Goal: Task Accomplishment & Management: Use online tool/utility

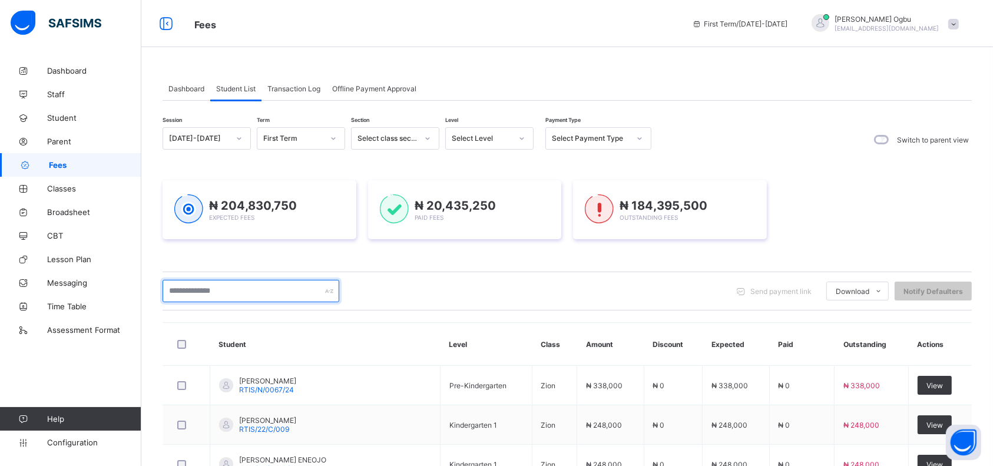
click at [187, 297] on input "text" at bounding box center [251, 291] width 177 height 22
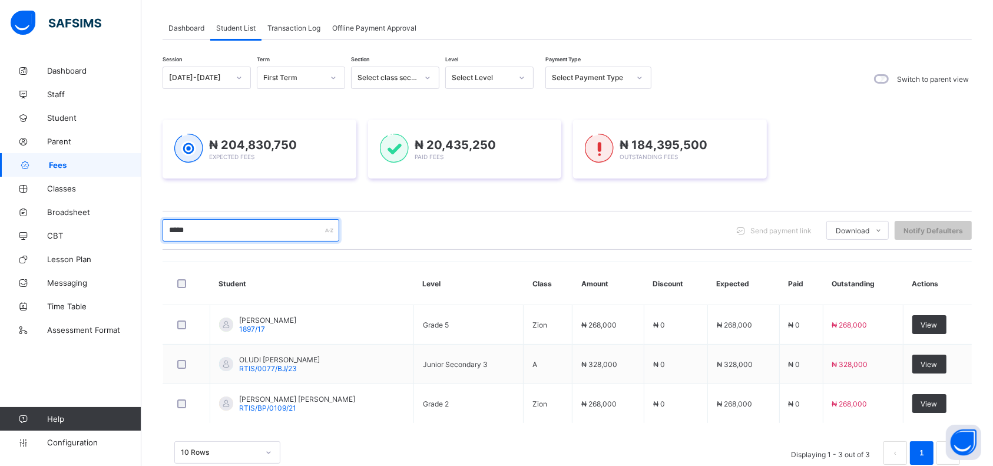
scroll to position [88, 0]
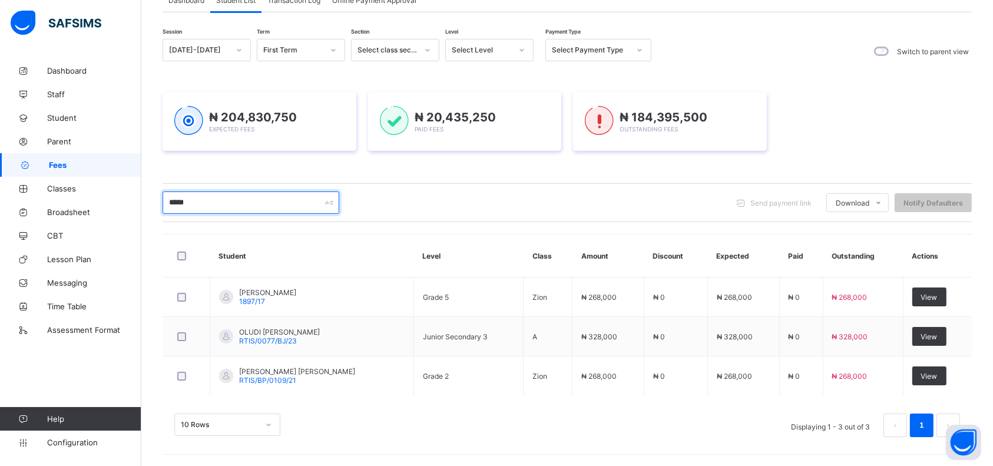
type input "*****"
click at [938, 299] on span "View" at bounding box center [929, 297] width 16 height 9
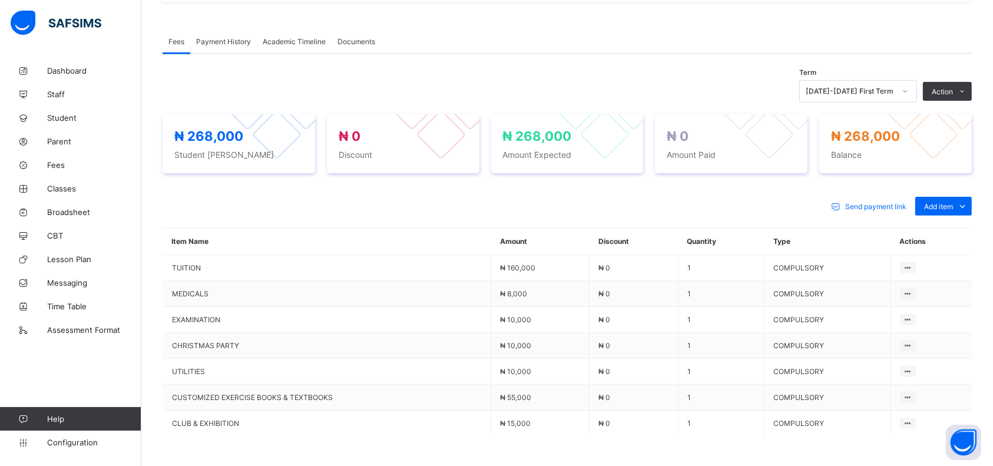
scroll to position [345, 0]
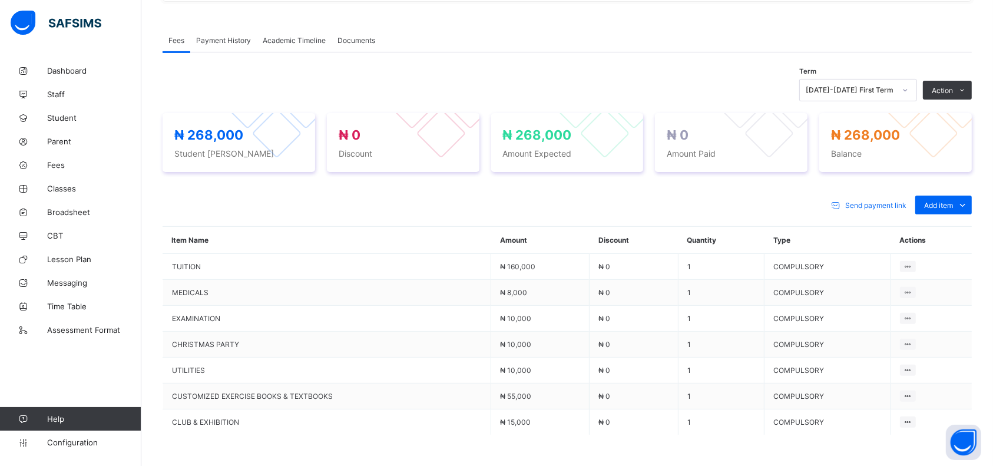
click at [952, 201] on span "Add item" at bounding box center [938, 205] width 29 height 9
click at [0, 0] on div "Optional items" at bounding box center [0, 0] width 0 height 0
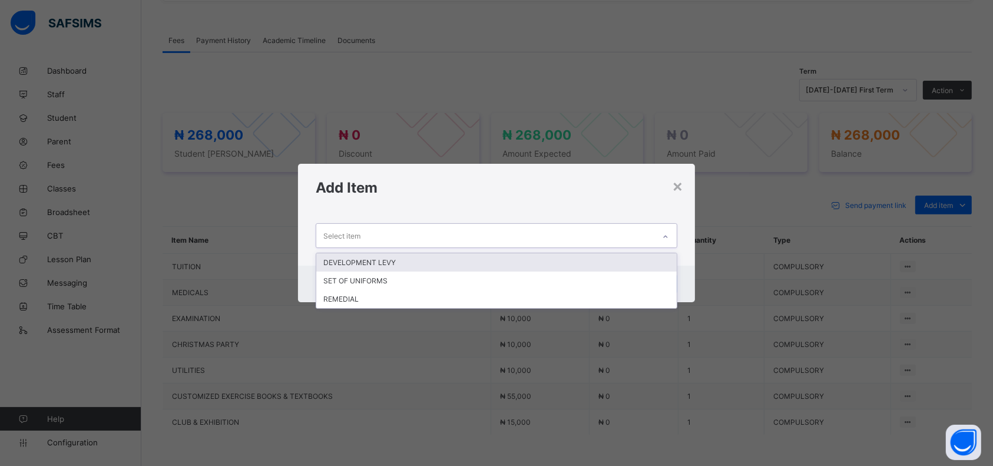
click at [411, 297] on div "REMEDIAL" at bounding box center [496, 299] width 360 height 18
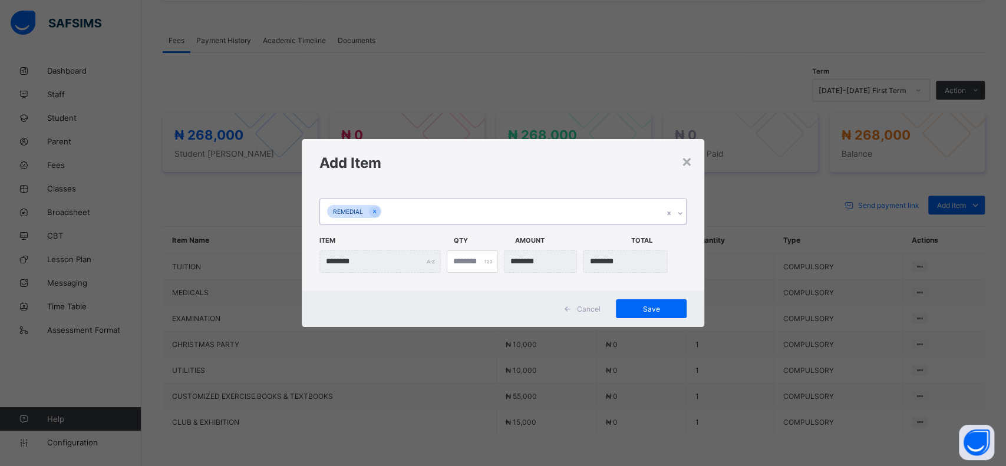
click at [650, 316] on div "Save" at bounding box center [651, 308] width 71 height 19
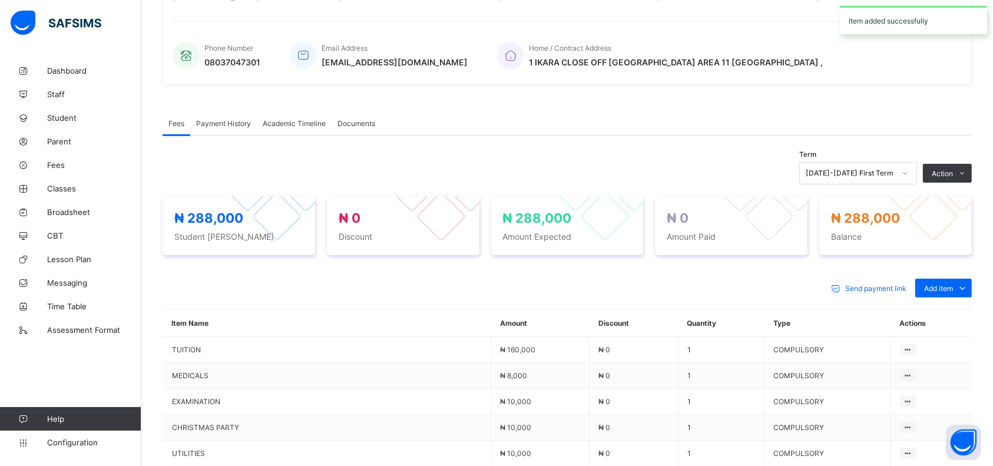
scroll to position [0, 0]
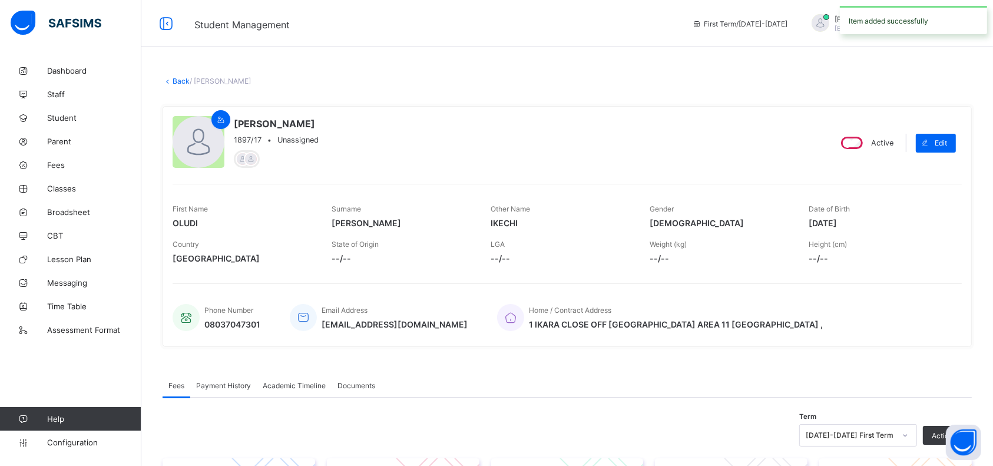
click at [174, 83] on link "Back" at bounding box center [181, 81] width 17 height 9
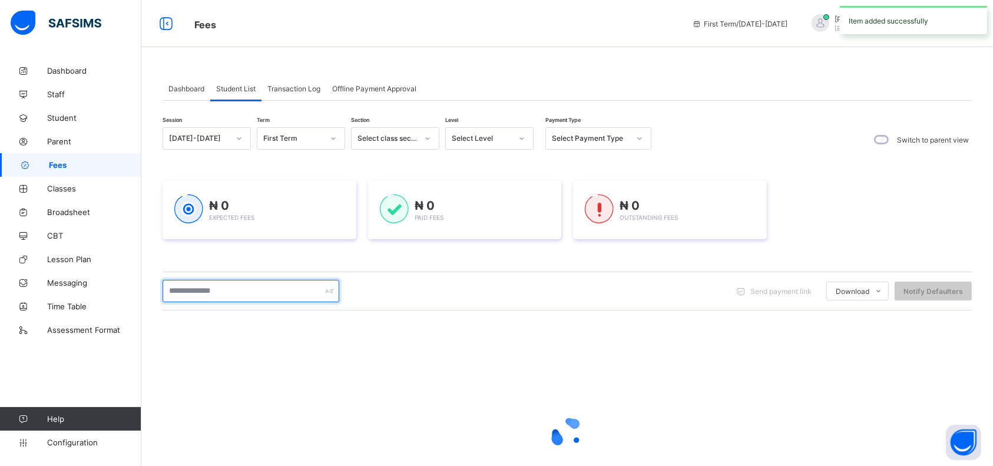
click at [277, 293] on input "text" at bounding box center [251, 291] width 177 height 22
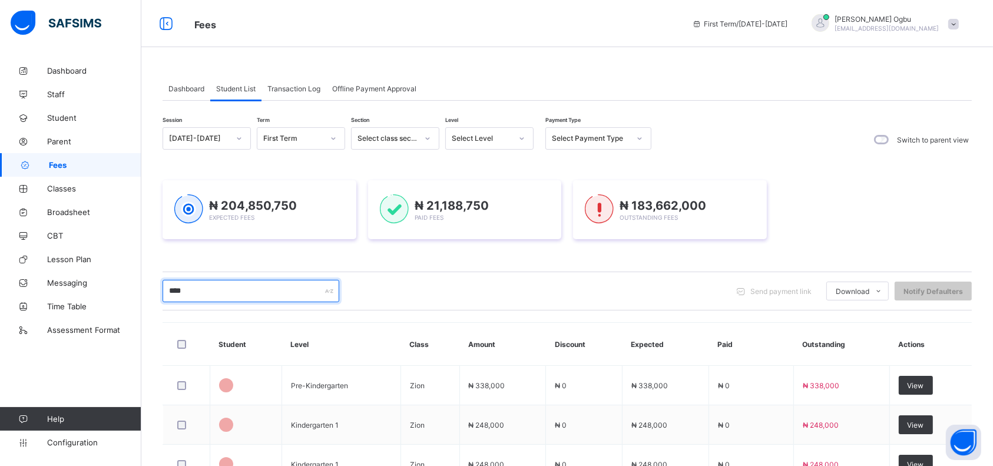
type input "*****"
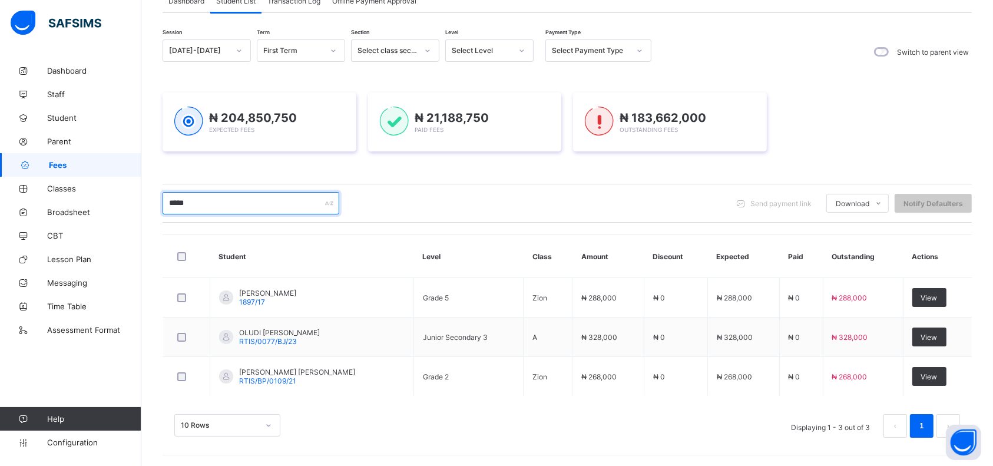
scroll to position [88, 0]
click at [937, 343] on div "View" at bounding box center [929, 336] width 34 height 19
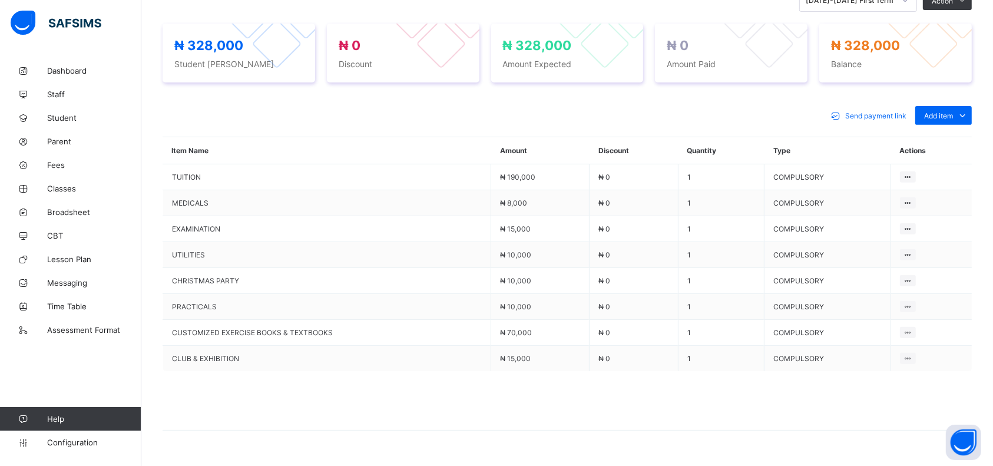
scroll to position [439, 0]
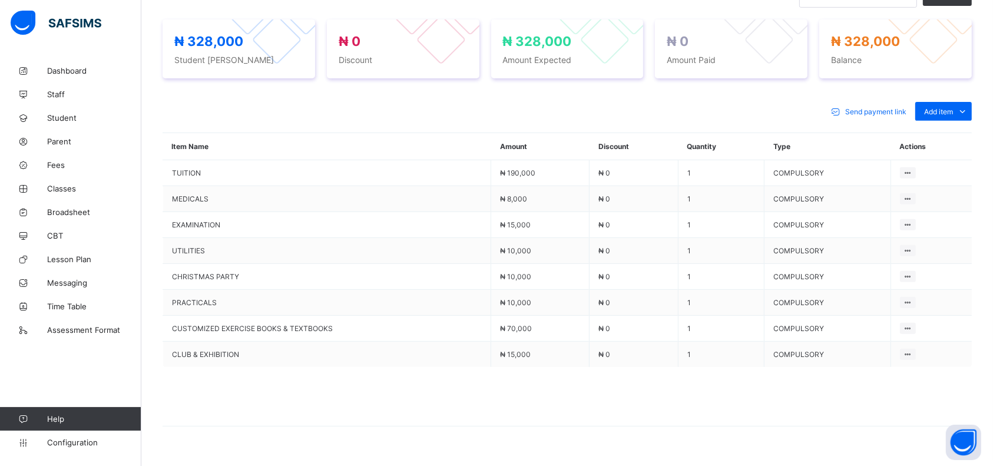
click at [953, 110] on span "Add item" at bounding box center [938, 111] width 29 height 9
click at [0, 0] on div "Optional items" at bounding box center [0, 0] width 0 height 0
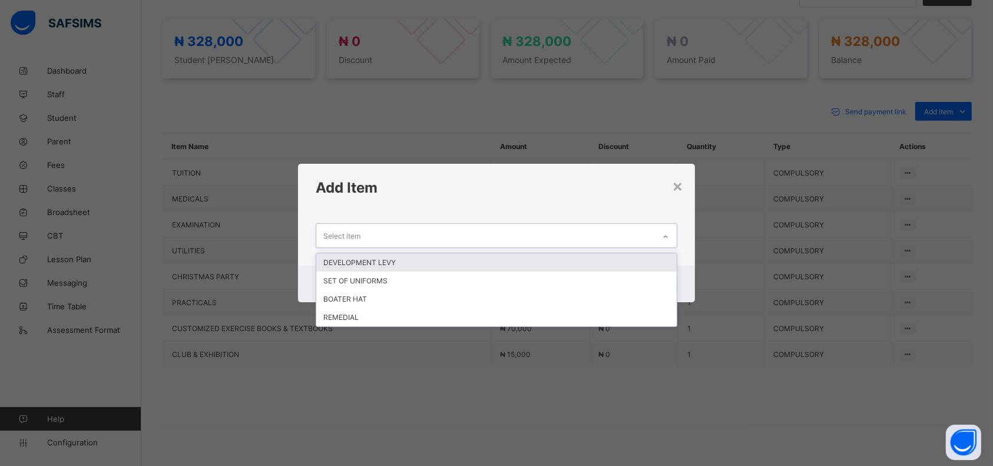
click at [460, 320] on div "REMEDIAL" at bounding box center [496, 317] width 360 height 18
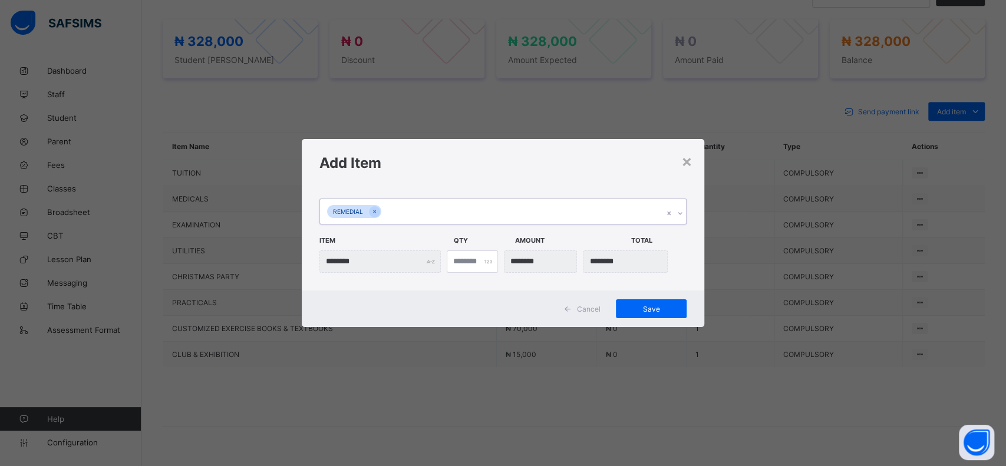
click at [669, 309] on span "Save" at bounding box center [650, 309] width 53 height 9
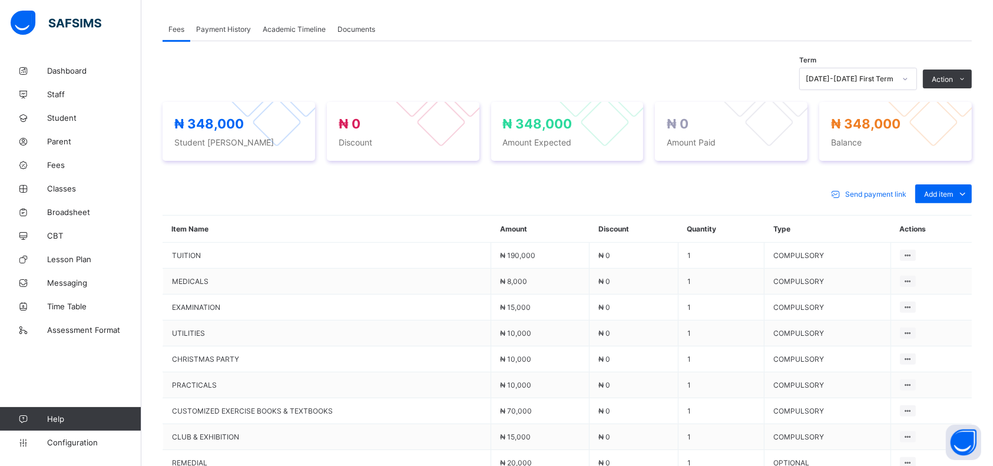
scroll to position [0, 0]
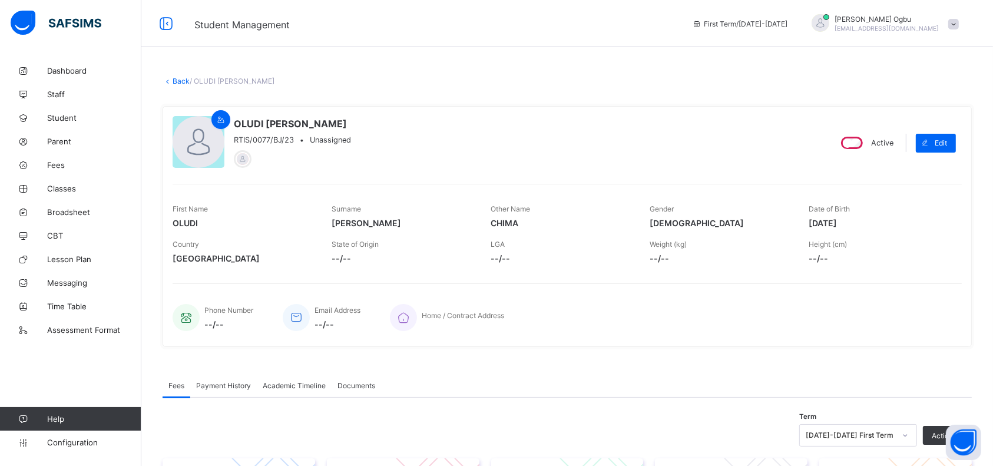
click at [179, 82] on link "Back" at bounding box center [181, 81] width 17 height 9
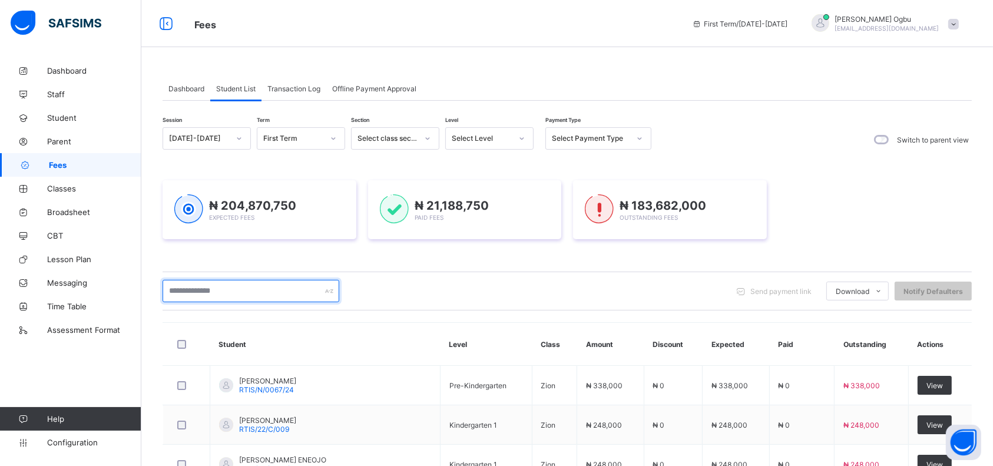
click at [250, 292] on input "text" at bounding box center [251, 291] width 177 height 22
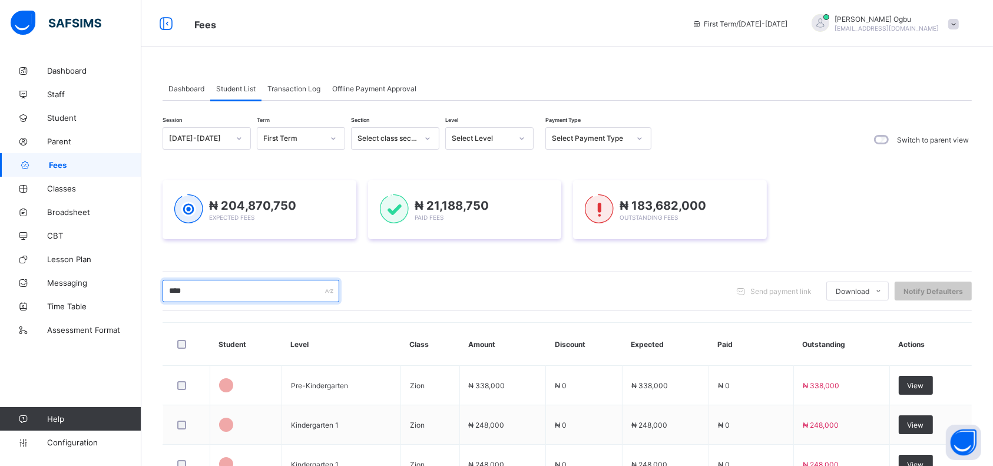
type input "*****"
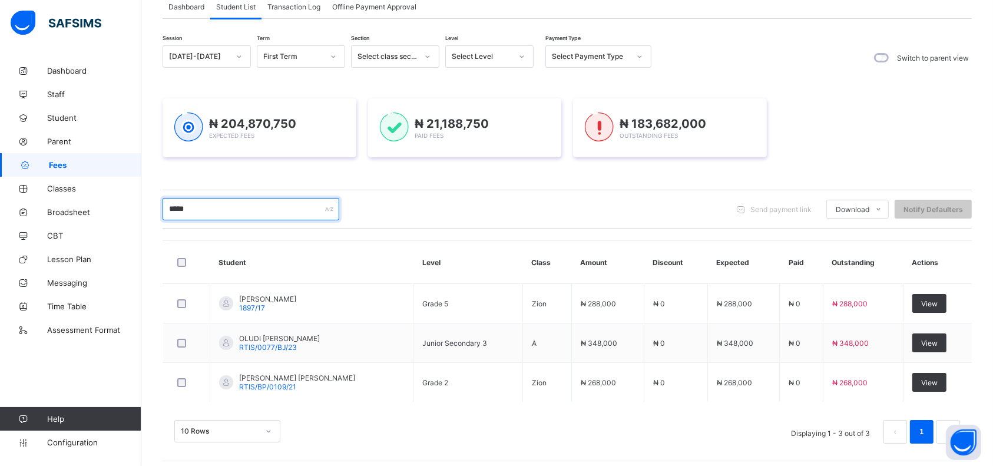
scroll to position [88, 0]
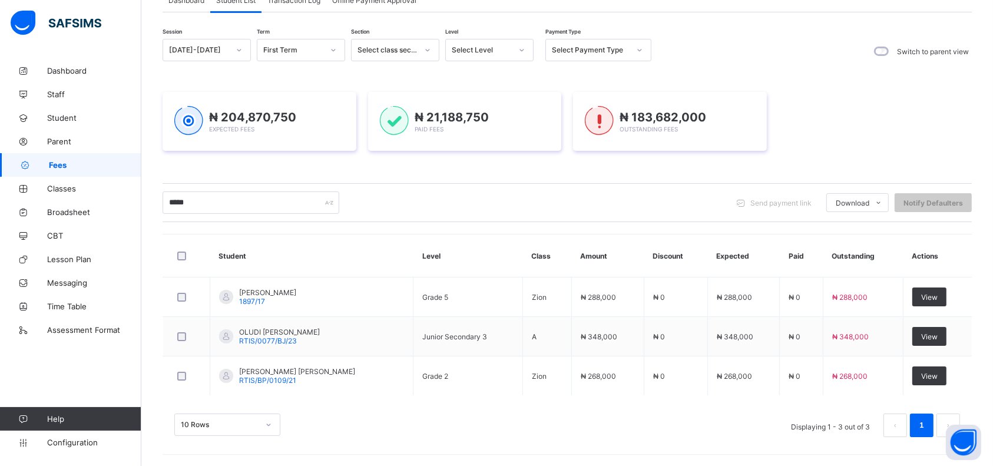
click at [932, 382] on div "View" at bounding box center [929, 375] width 34 height 19
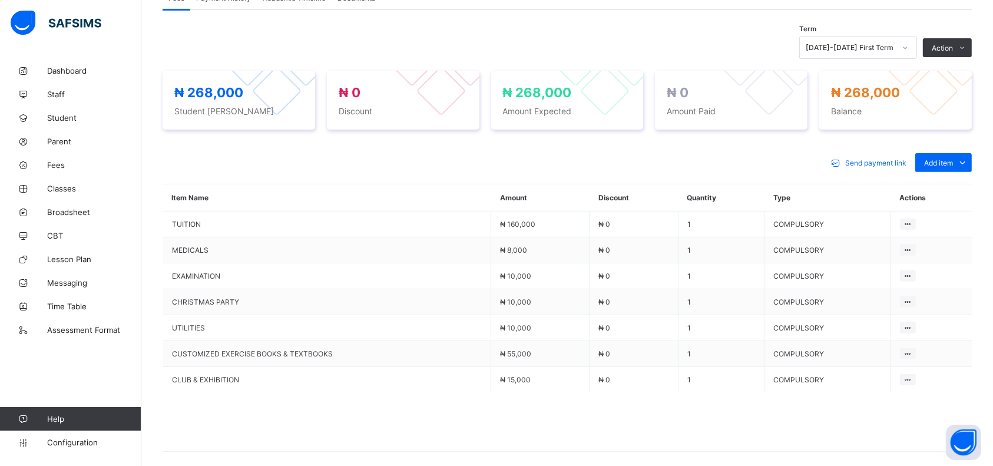
scroll to position [375, 0]
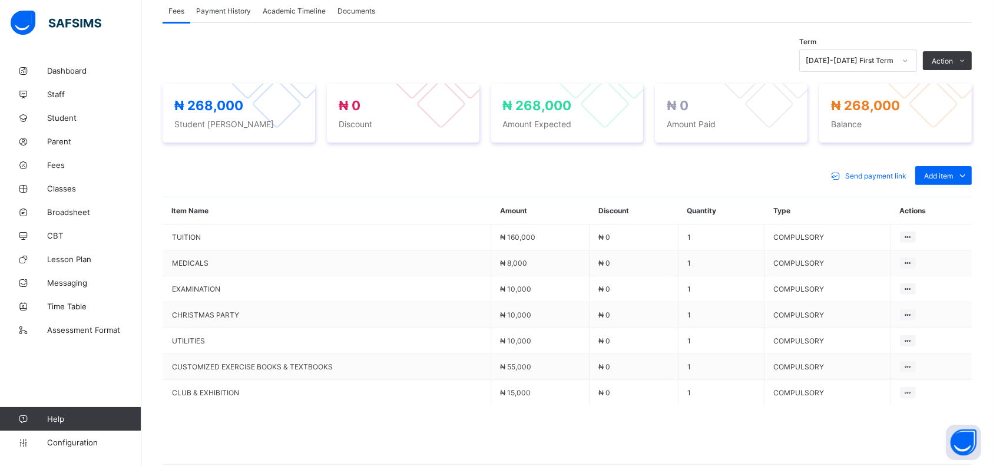
click at [943, 172] on span "Add item" at bounding box center [938, 175] width 29 height 9
click at [0, 0] on div "Optional items" at bounding box center [0, 0] width 0 height 0
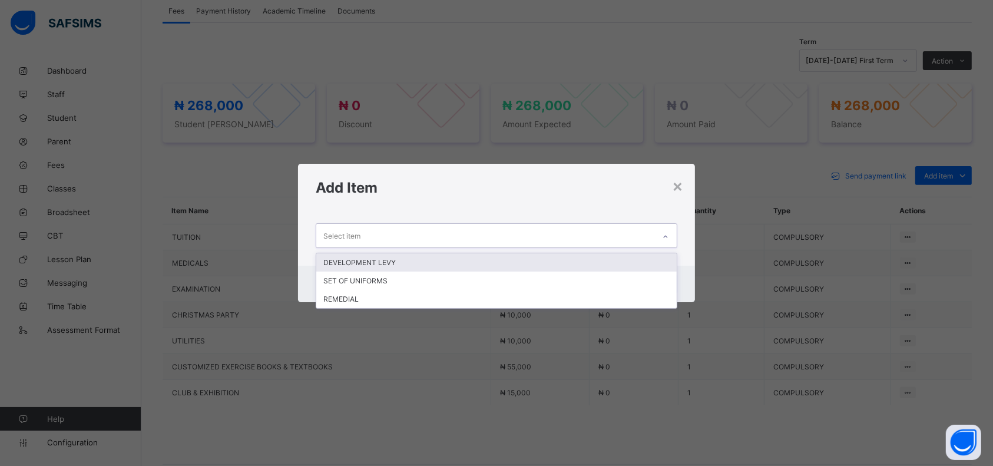
click at [366, 299] on div "REMEDIAL" at bounding box center [496, 299] width 360 height 18
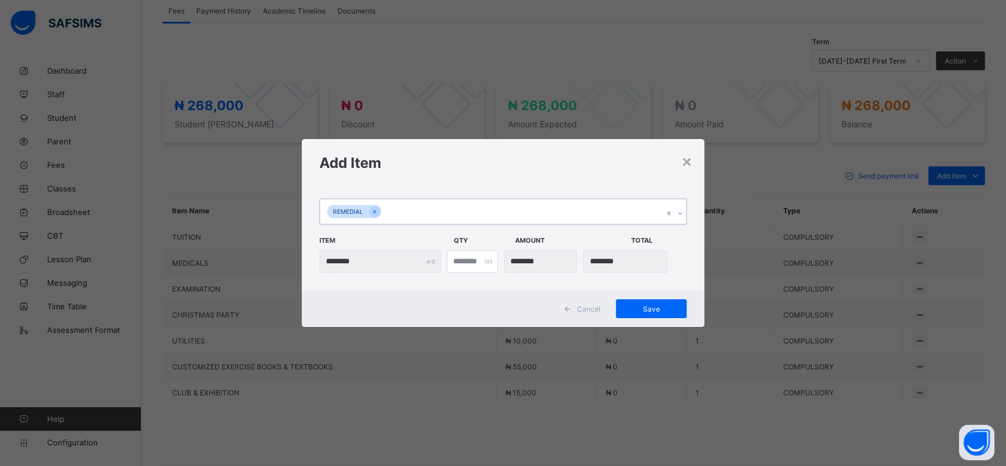
click at [652, 310] on span "Save" at bounding box center [650, 309] width 53 height 9
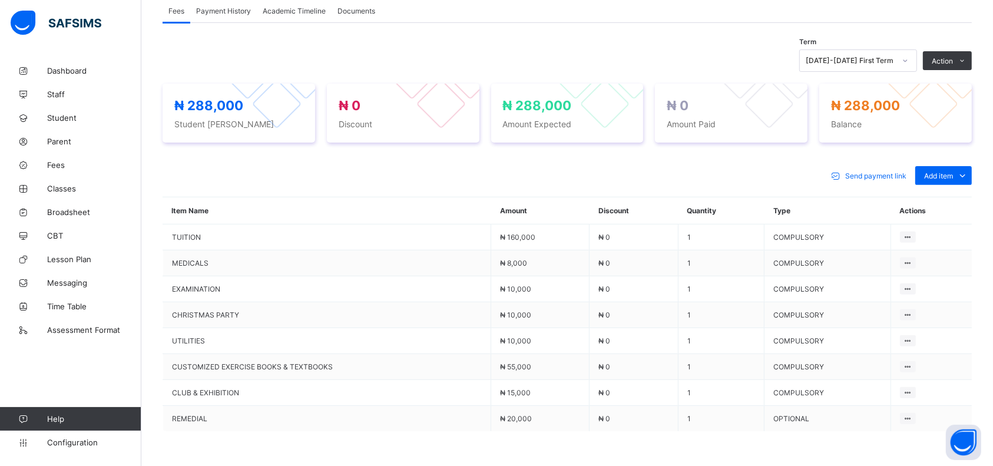
scroll to position [0, 0]
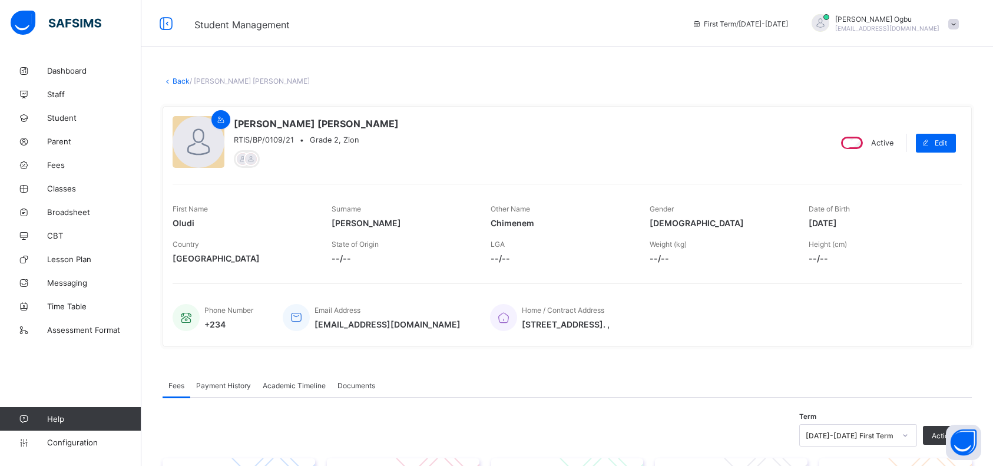
scroll to position [292, 0]
click at [183, 80] on link "Back" at bounding box center [181, 81] width 17 height 9
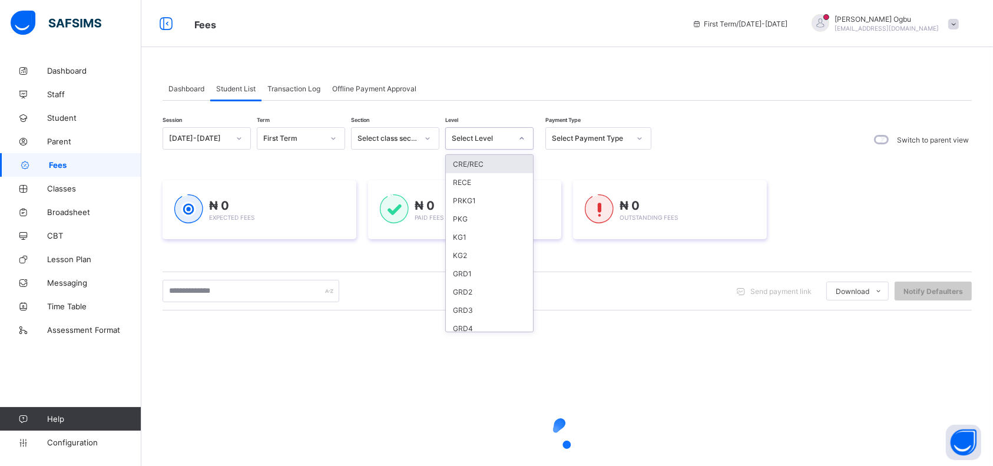
click at [465, 215] on div "PKG" at bounding box center [489, 219] width 87 height 18
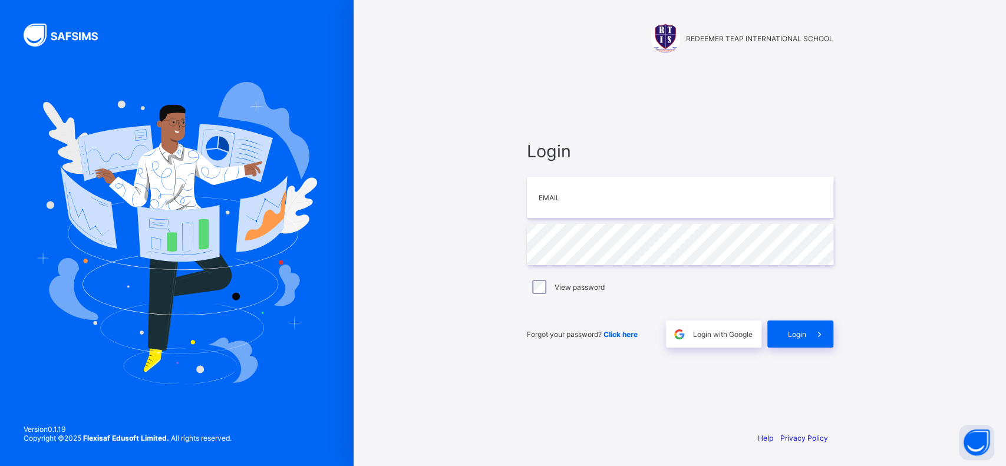
click at [790, 125] on div "Login Email Password View password Forgot your password? Click here Login with …" at bounding box center [680, 244] width 330 height 355
click at [596, 186] on input "email" at bounding box center [680, 197] width 306 height 41
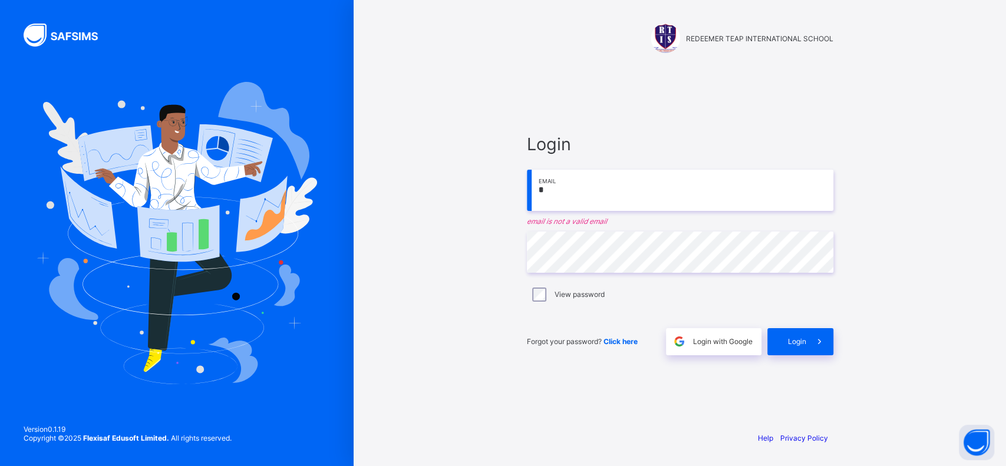
type input "**********"
